Goal: Task Accomplishment & Management: Manage account settings

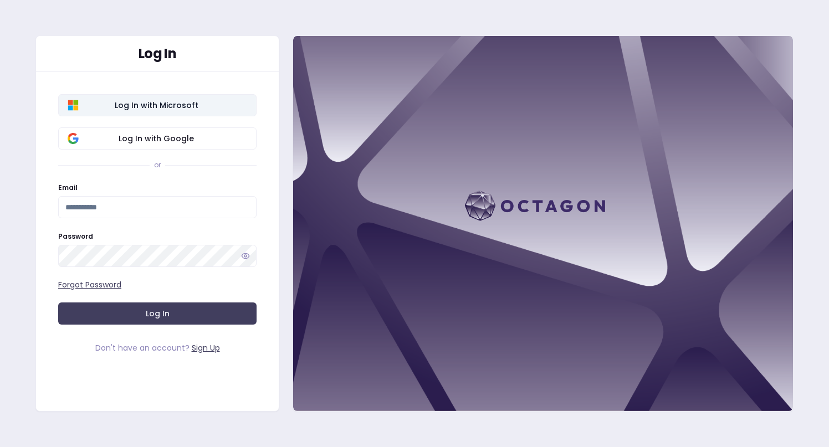
click at [173, 103] on span "Log In with Microsoft" at bounding box center [156, 105] width 182 height 11
click at [160, 210] on input "Email" at bounding box center [157, 207] width 198 height 22
click at [216, 203] on input "Email" at bounding box center [157, 207] width 198 height 22
click at [204, 107] on span "Log In with Microsoft" at bounding box center [156, 105] width 182 height 11
